Goal: Information Seeking & Learning: Check status

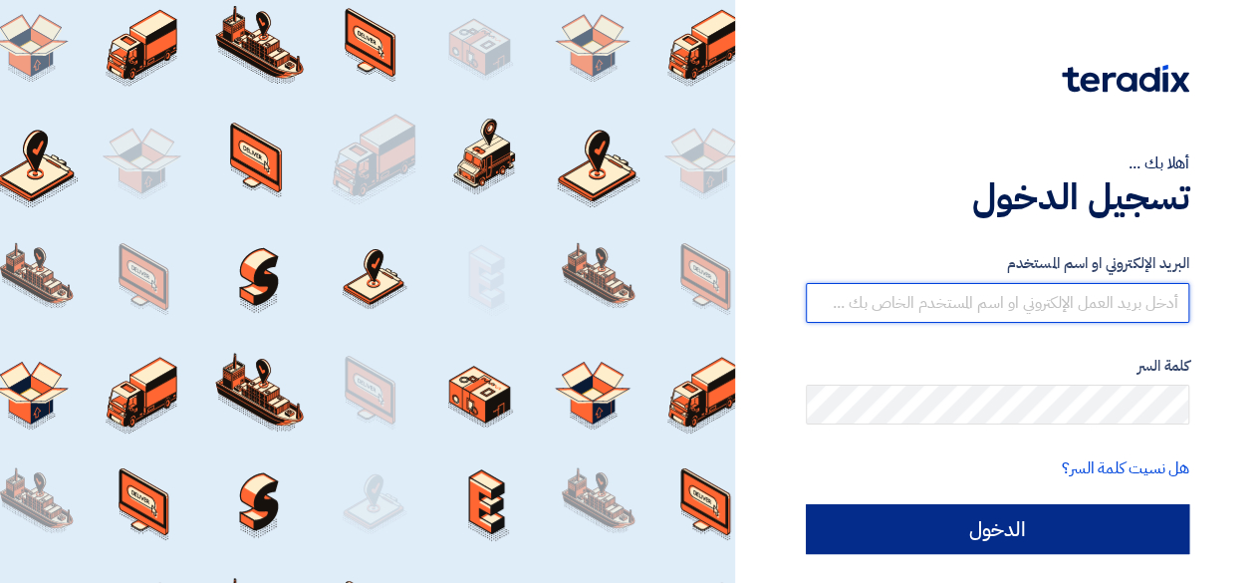
type input "[EMAIL_ADDRESS][DOMAIN_NAME]"
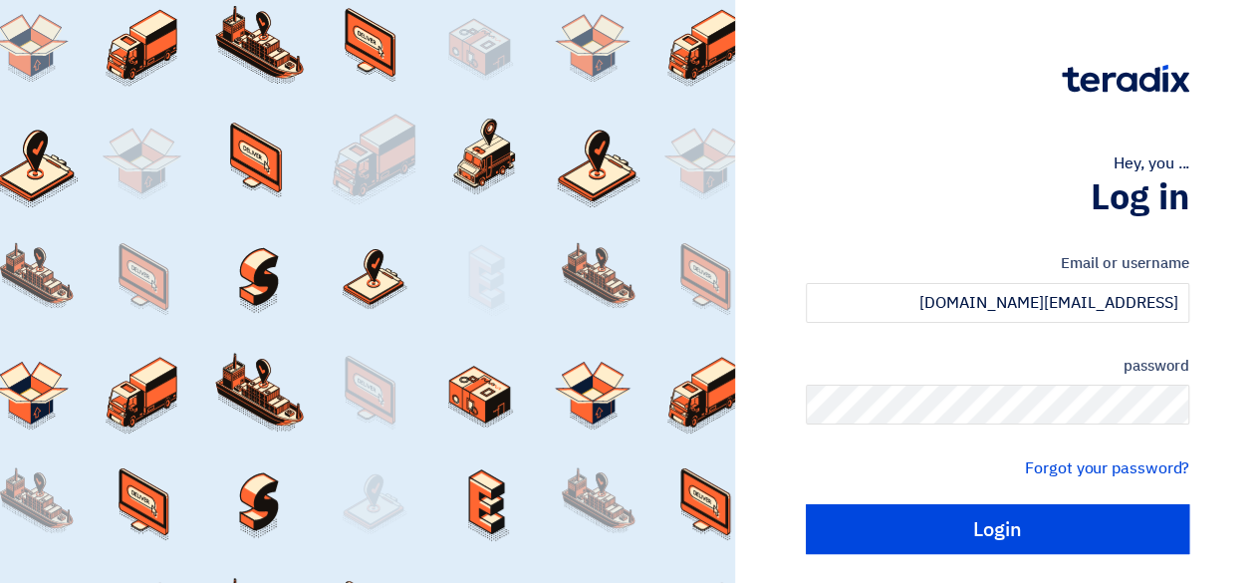
click at [1072, 517] on input "Login" at bounding box center [998, 529] width 384 height 50
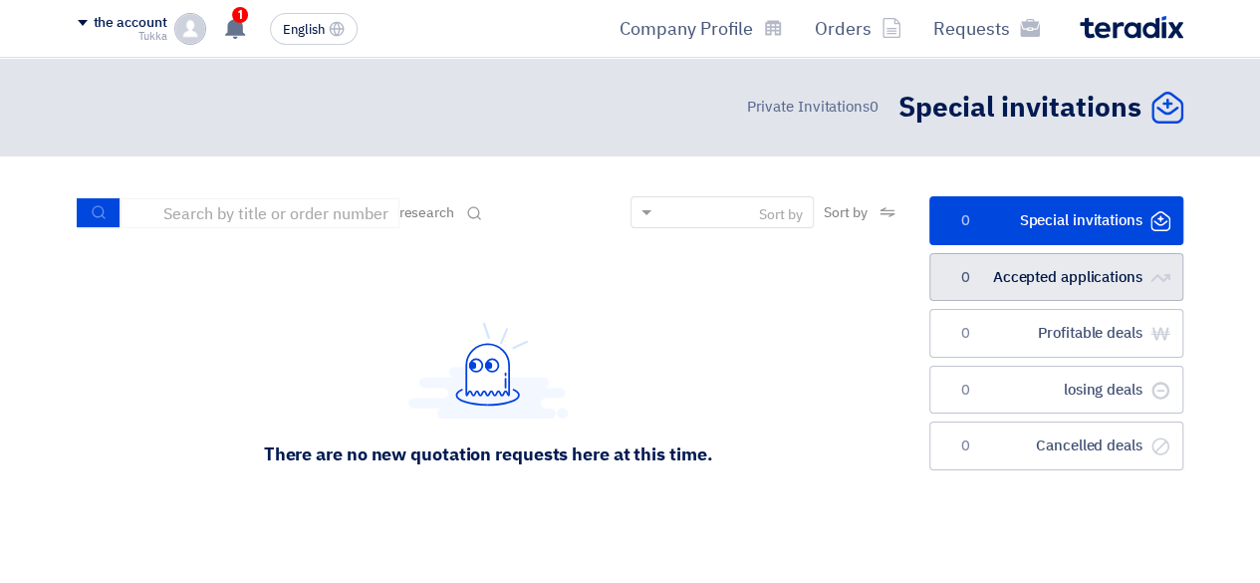
click at [1008, 256] on link "الطلبات المقبولة Accepted applications 0" at bounding box center [1056, 277] width 254 height 49
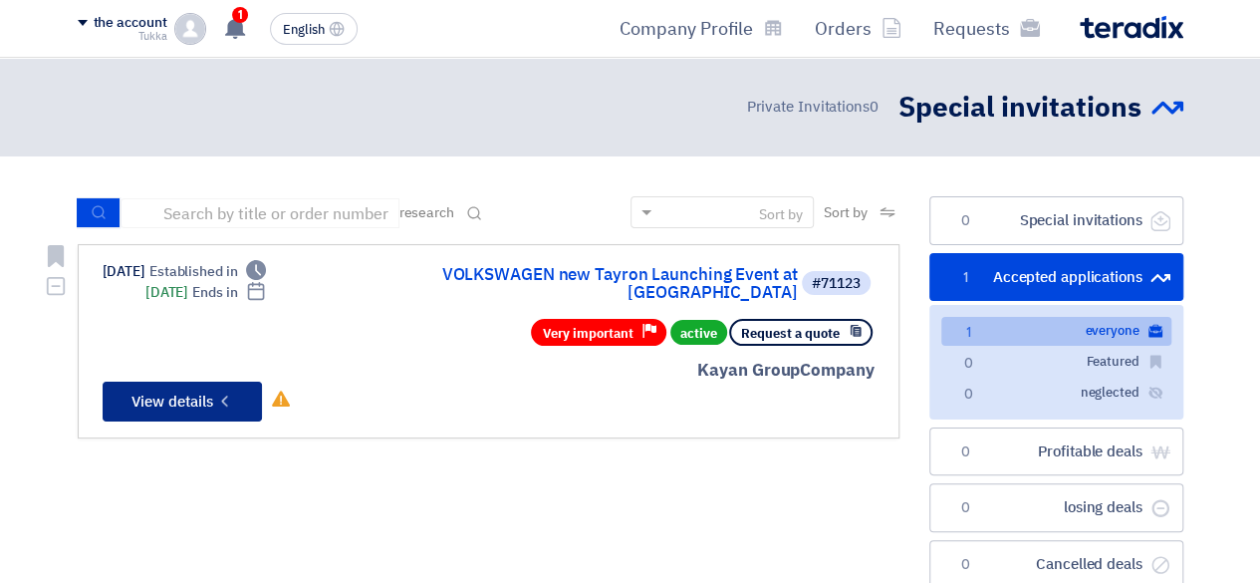
click at [164, 395] on button "Check details View details" at bounding box center [182, 402] width 159 height 40
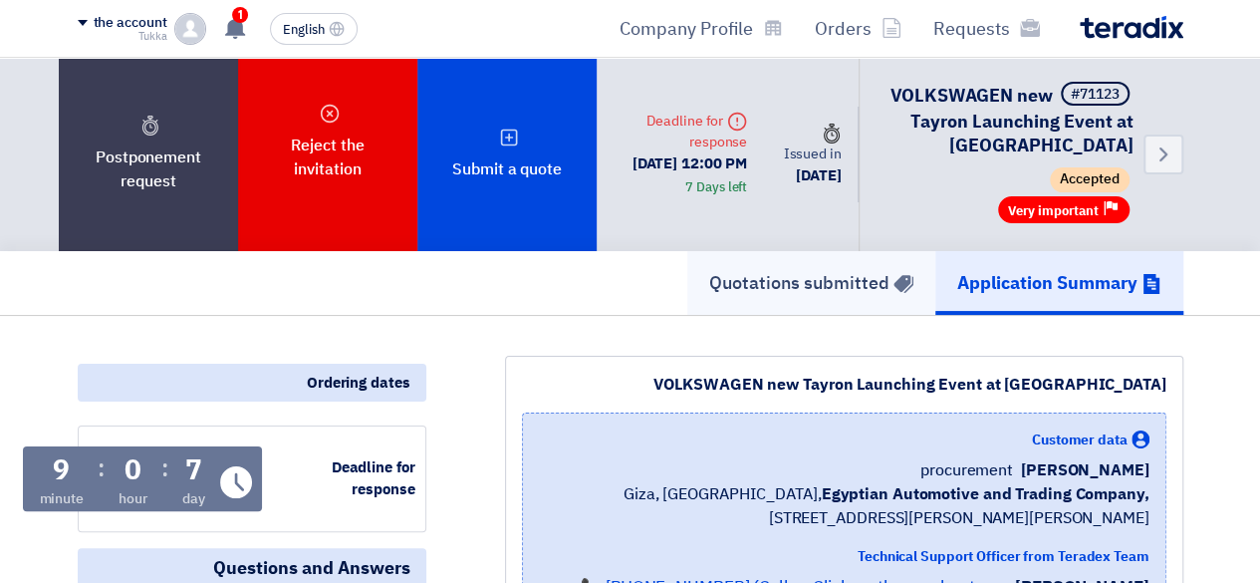
click at [746, 290] on font "Quotations submitted" at bounding box center [799, 282] width 180 height 27
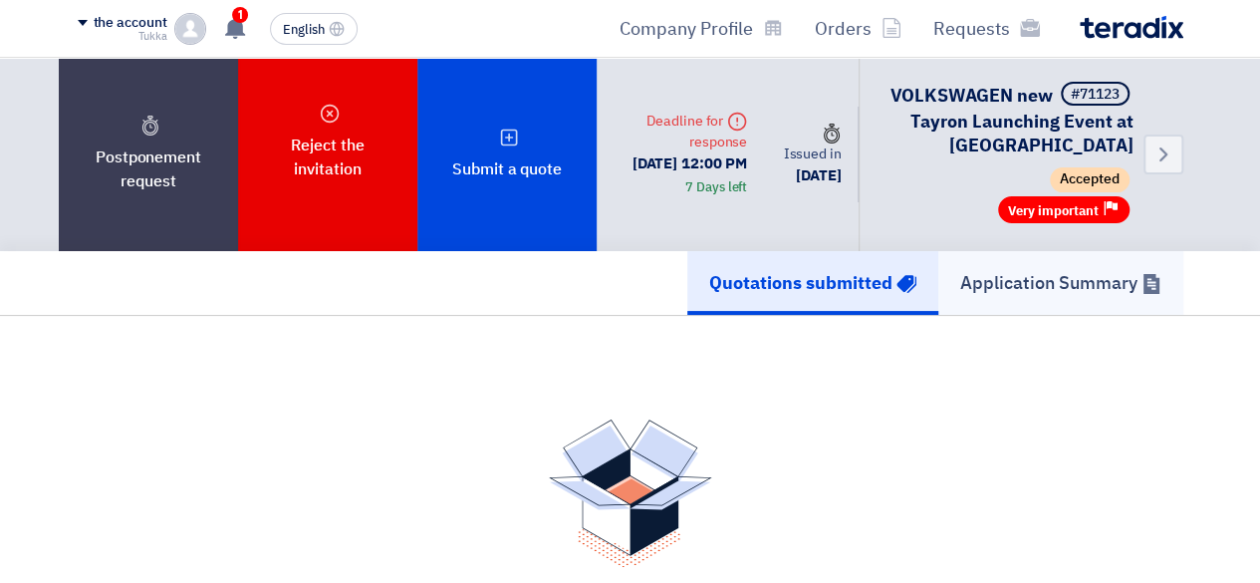
click at [1098, 296] on link "Application Summary" at bounding box center [1060, 283] width 245 height 64
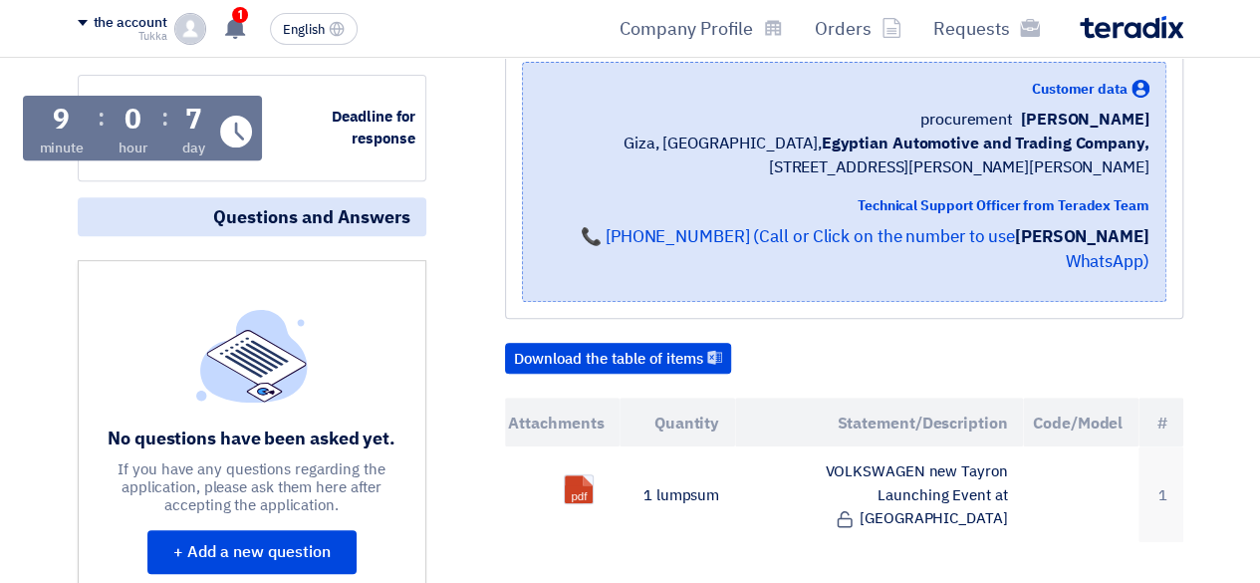
scroll to position [251, 0]
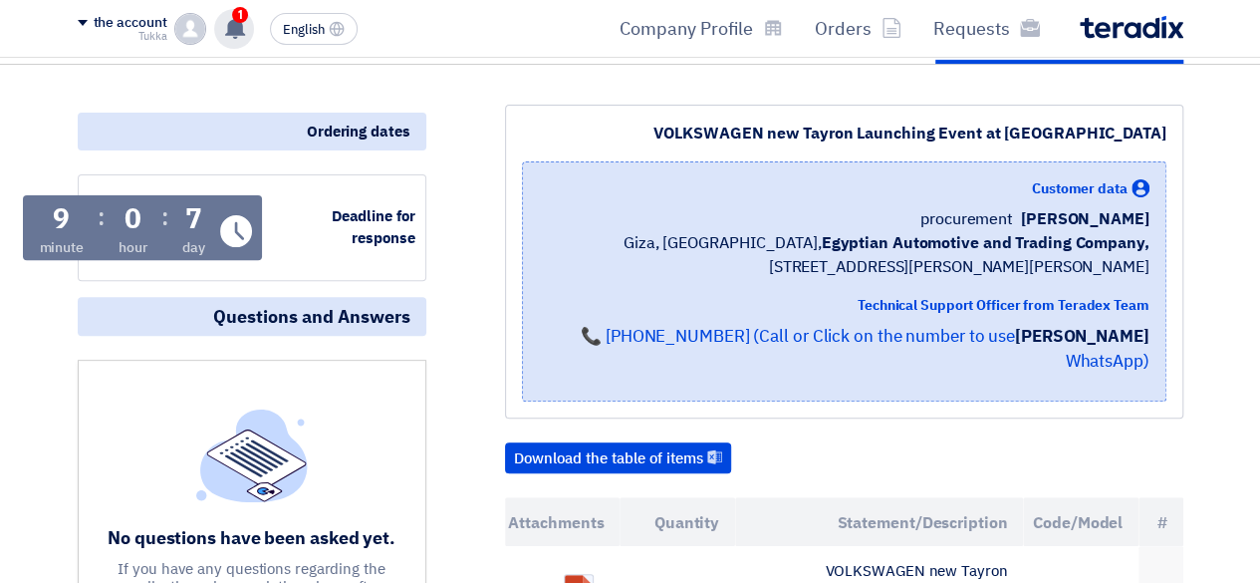
click at [249, 25] on div "1 تعديل جديد خاص بطلب شراء "VOLKSWAGEN new Tayron Launching Event at [GEOGRAPHI…" at bounding box center [234, 29] width 40 height 40
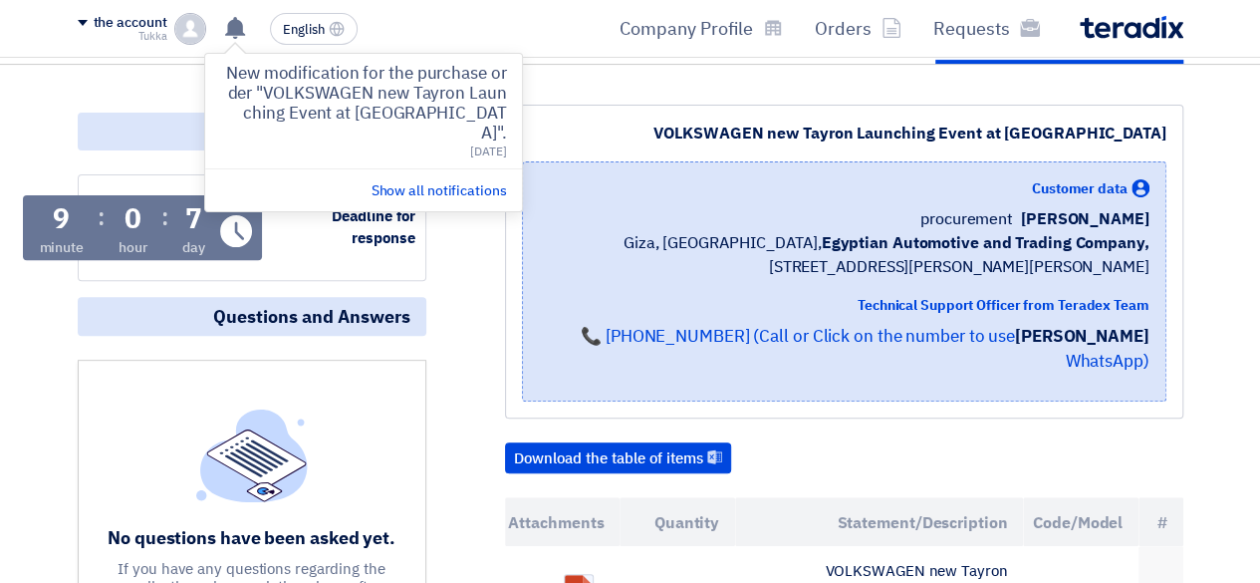
click at [299, 85] on font "New modification for the purchase order "VOLKSWAGEN new Tayron Launching Event …" at bounding box center [366, 103] width 280 height 85
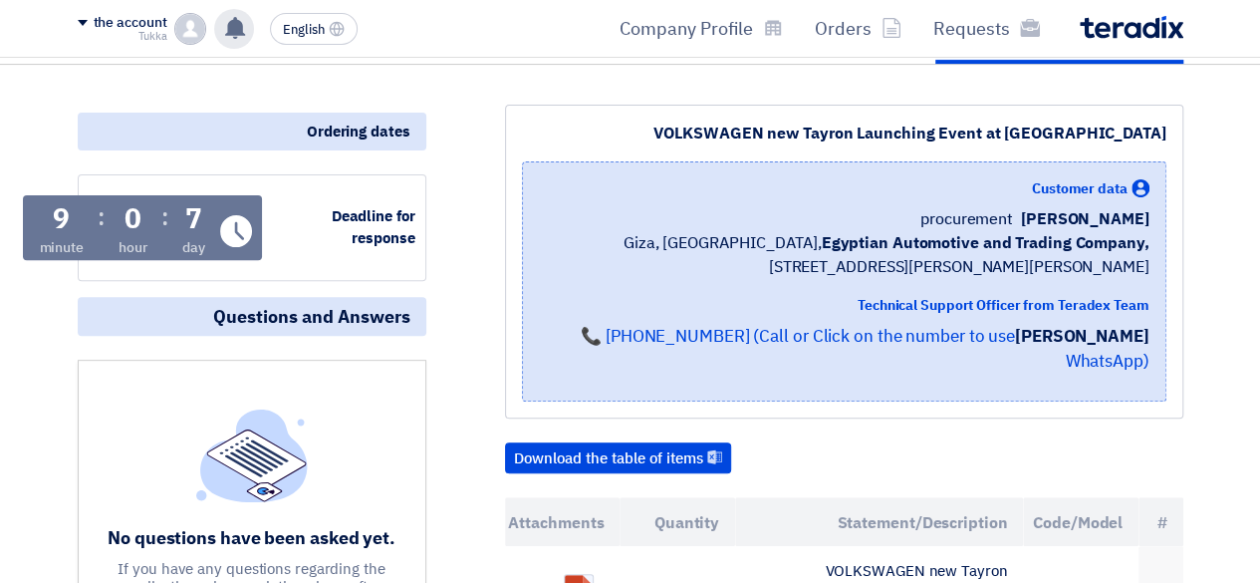
click at [238, 34] on use at bounding box center [235, 28] width 20 height 22
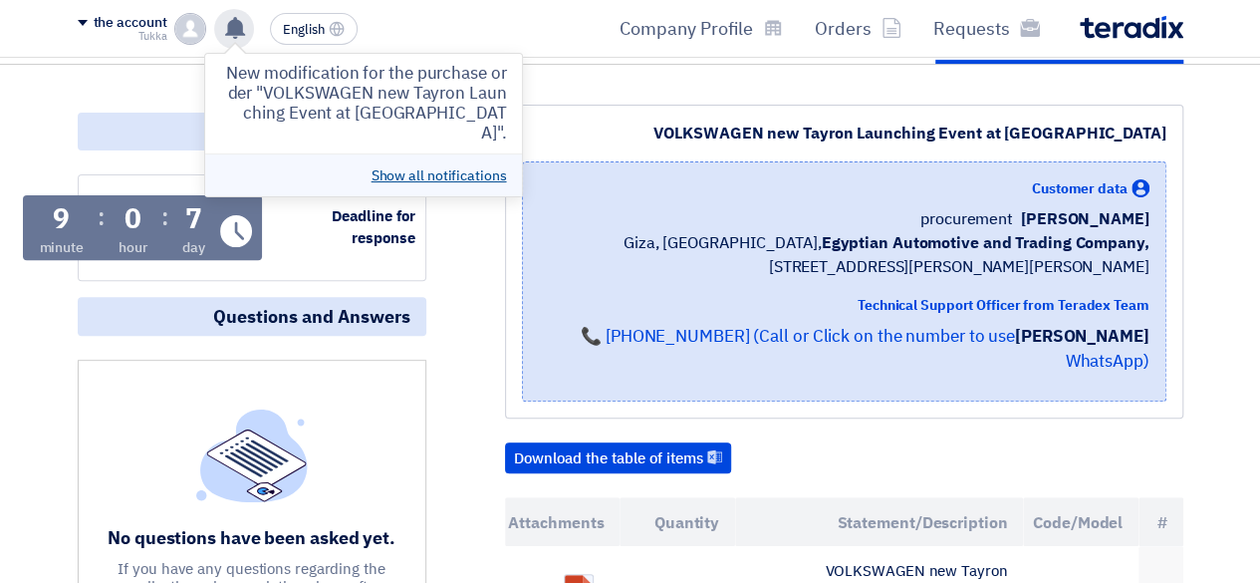
click at [413, 165] on font "Show all notifications" at bounding box center [439, 175] width 135 height 21
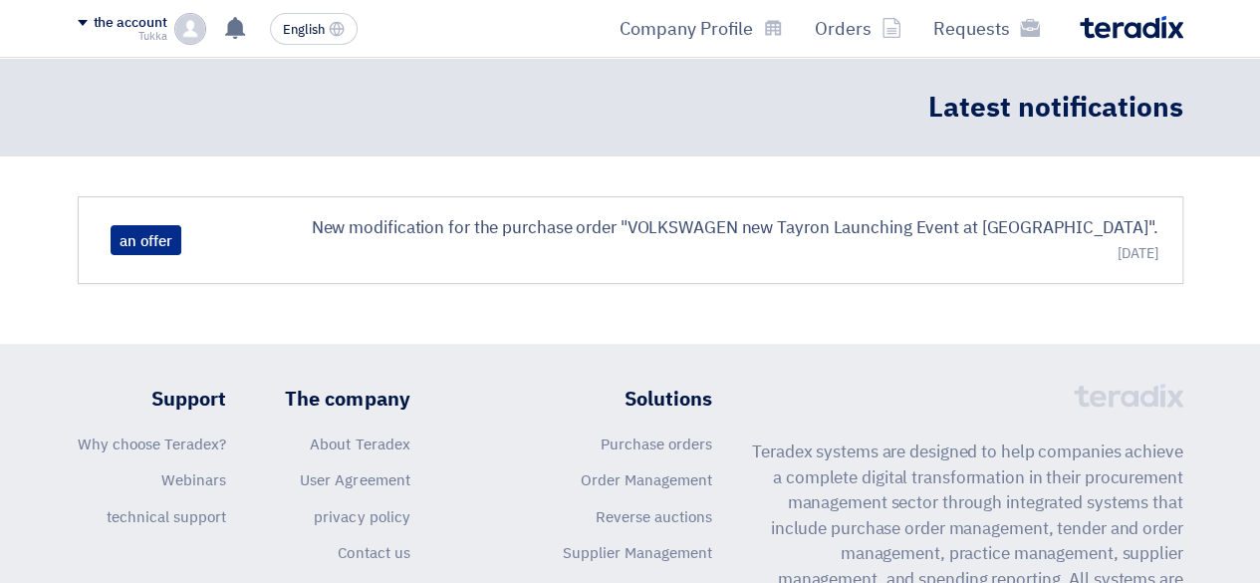
click at [165, 250] on font "an offer" at bounding box center [146, 241] width 53 height 22
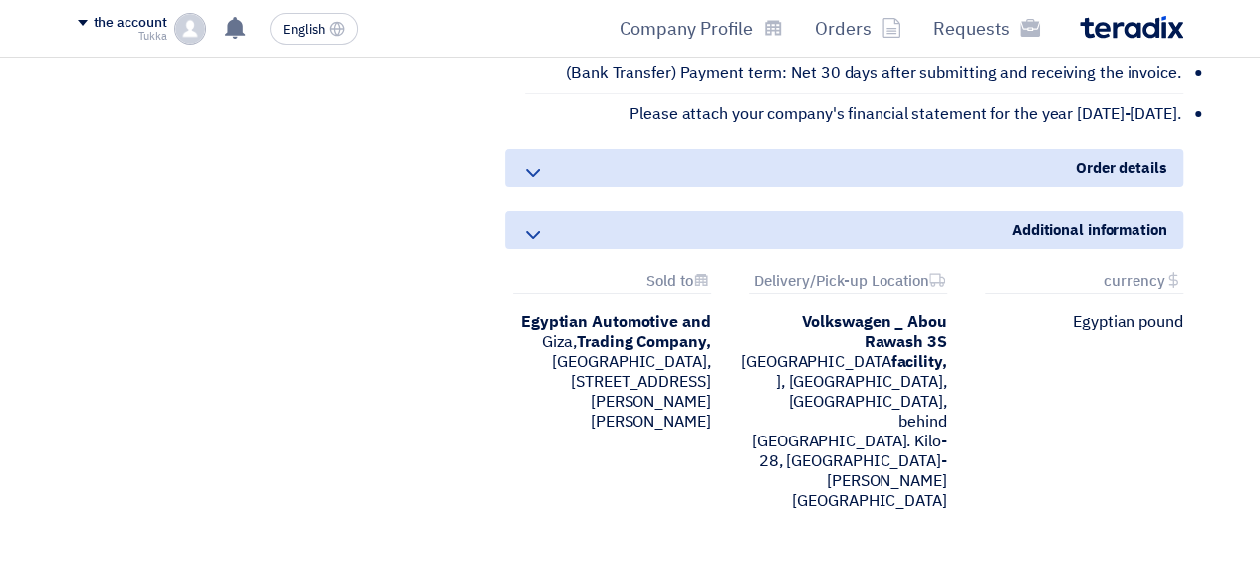
scroll to position [3596, 0]
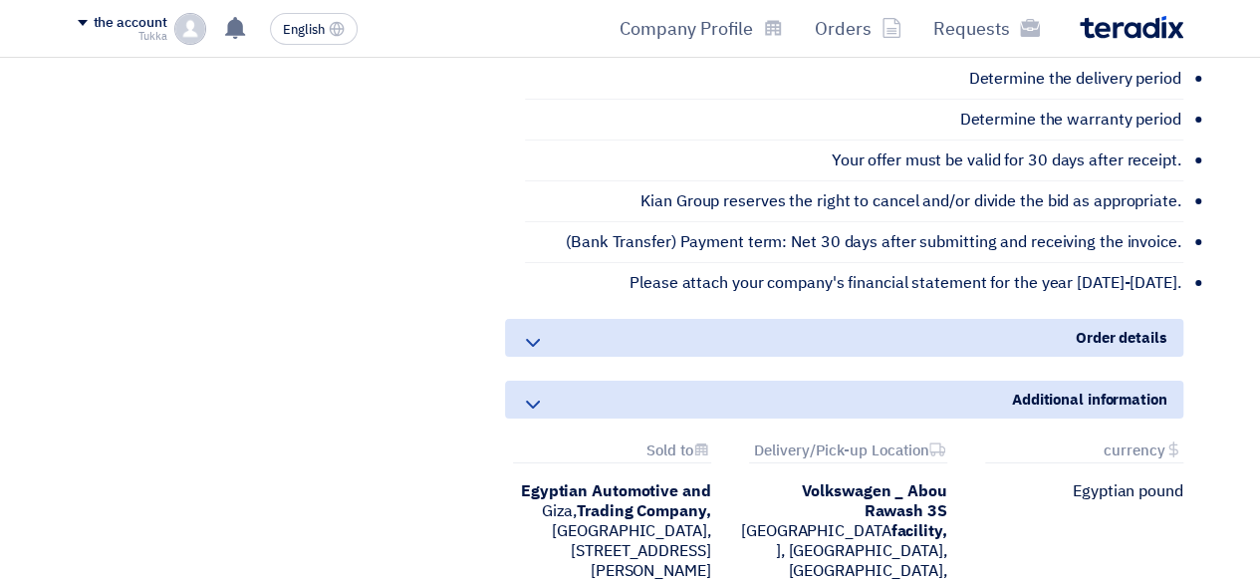
click at [545, 319] on div "Order details" at bounding box center [844, 338] width 678 height 38
click at [537, 339] on use at bounding box center [533, 343] width 14 height 8
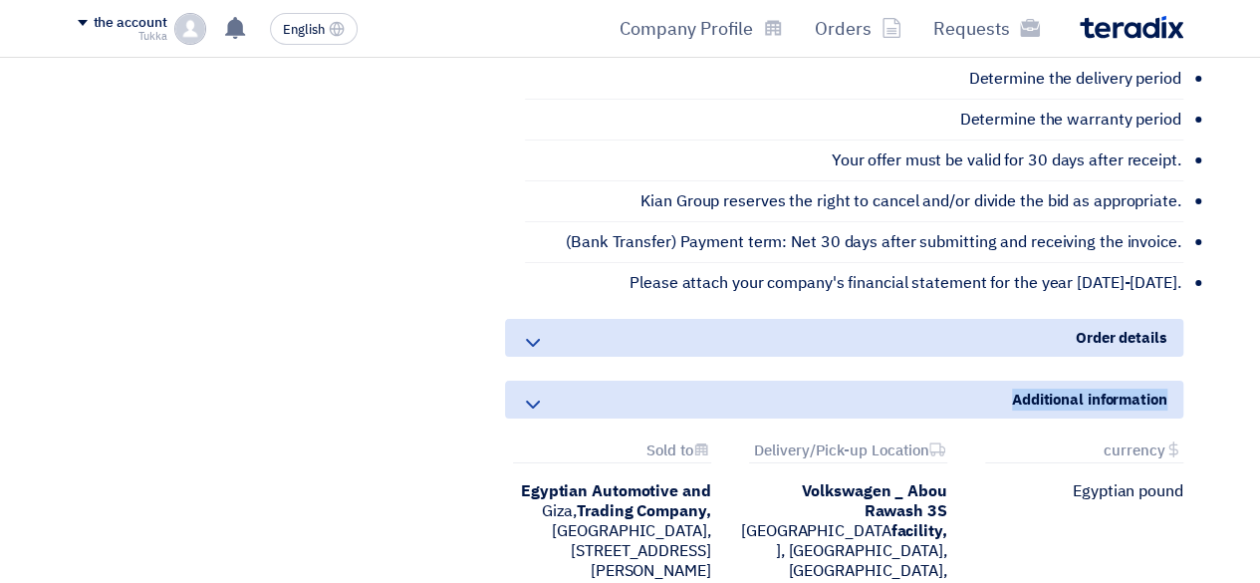
click at [537, 339] on use at bounding box center [533, 343] width 14 height 8
click at [769, 319] on div "Order details" at bounding box center [844, 338] width 678 height 38
click at [540, 331] on icon at bounding box center [533, 343] width 24 height 24
click at [518, 319] on div "Order details" at bounding box center [844, 338] width 678 height 38
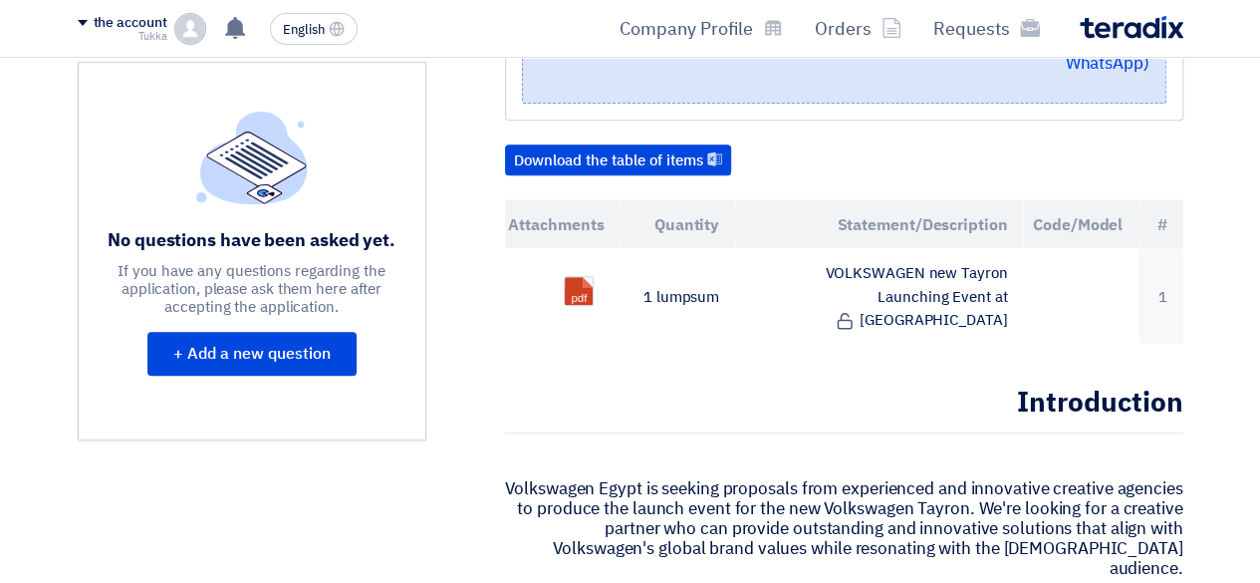
scroll to position [558, 0]
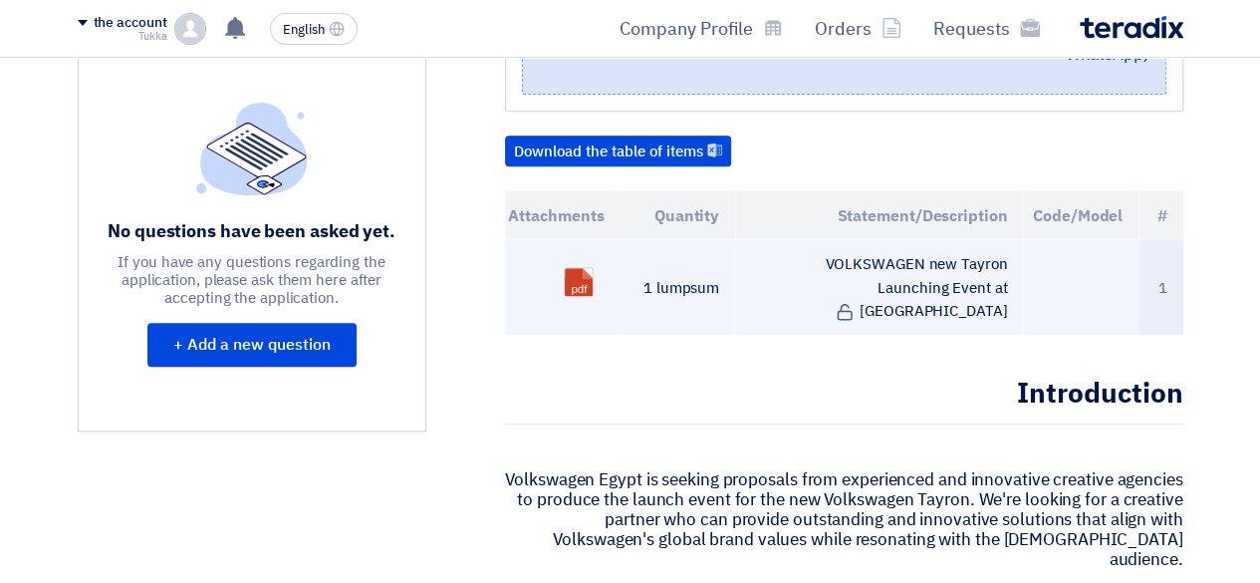
click at [783, 269] on td "VOLKSWAGEN new Tayron Launching Event at [GEOGRAPHIC_DATA]" at bounding box center [879, 286] width 288 height 95
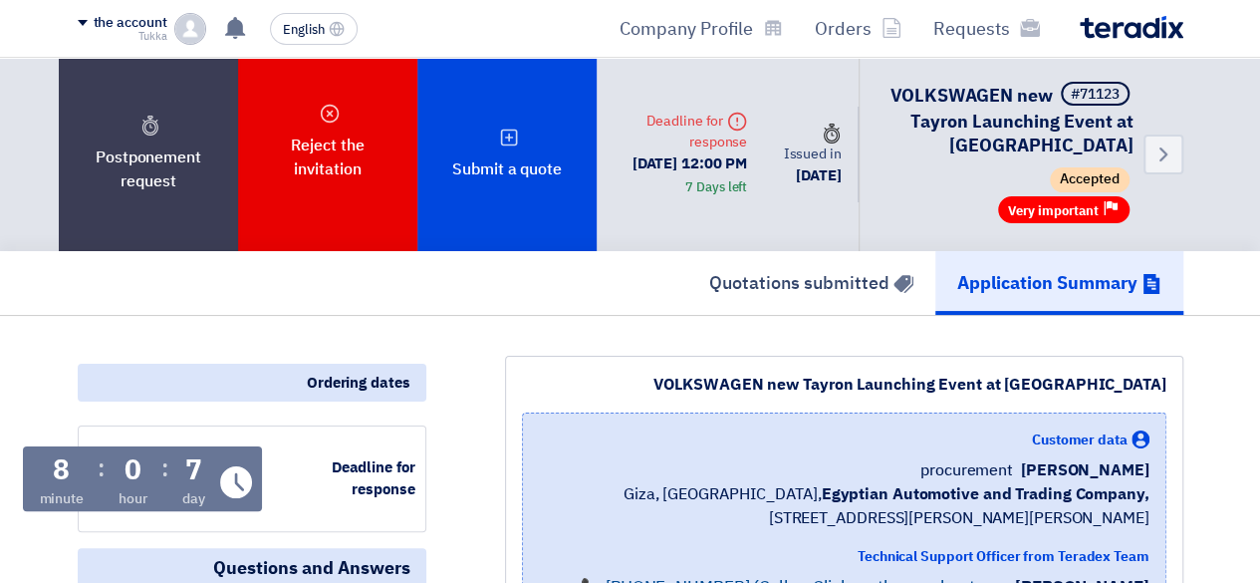
scroll to position [1020, 0]
